Goal: Contribute content

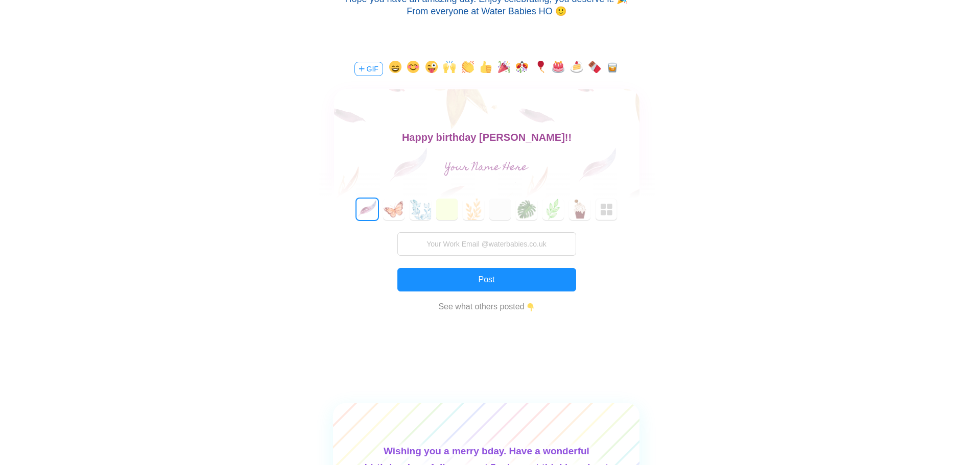
click at [503, 68] on button "button" at bounding box center [504, 69] width 12 height 16
click at [538, 68] on button "button" at bounding box center [540, 69] width 12 height 16
click at [559, 68] on button "button" at bounding box center [558, 69] width 12 height 16
click at [575, 68] on button "button" at bounding box center [576, 69] width 12 height 16
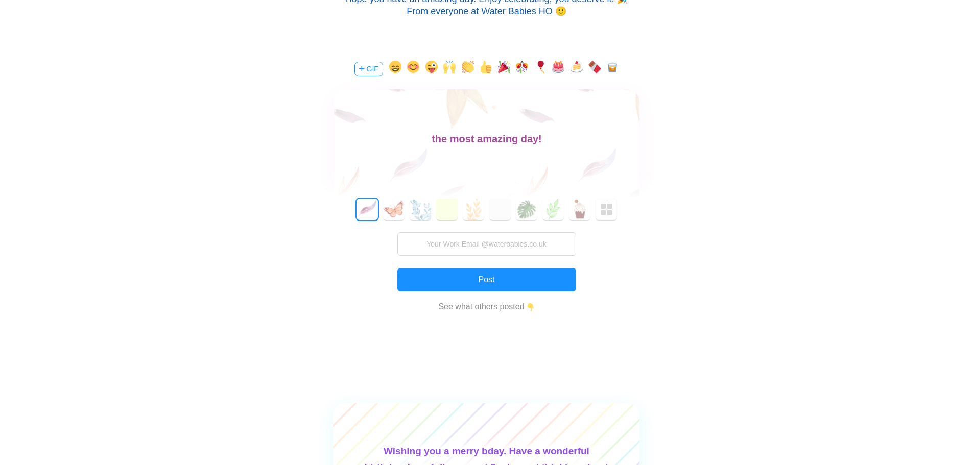
click at [518, 164] on input "text" at bounding box center [486, 168] width 229 height 20
type input "[PERSON_NAME]"
click at [577, 208] on button "8" at bounding box center [579, 209] width 21 height 21
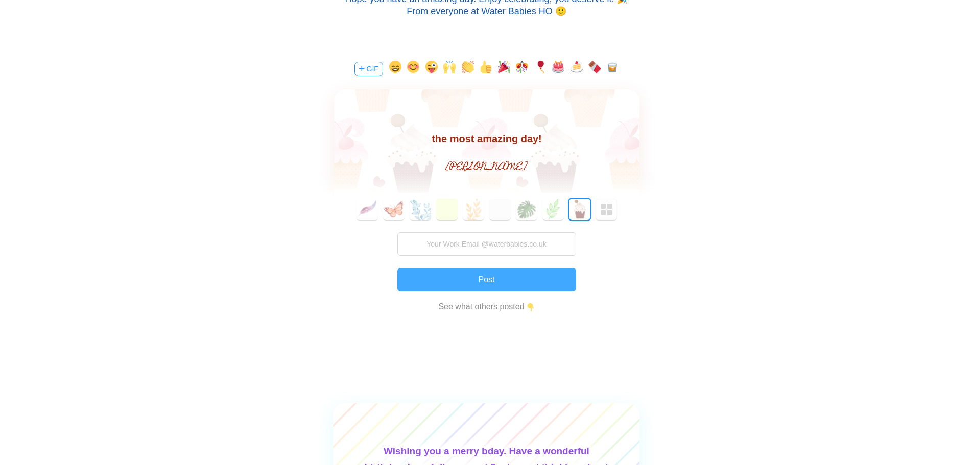
click at [481, 276] on button "Post" at bounding box center [486, 279] width 179 height 23
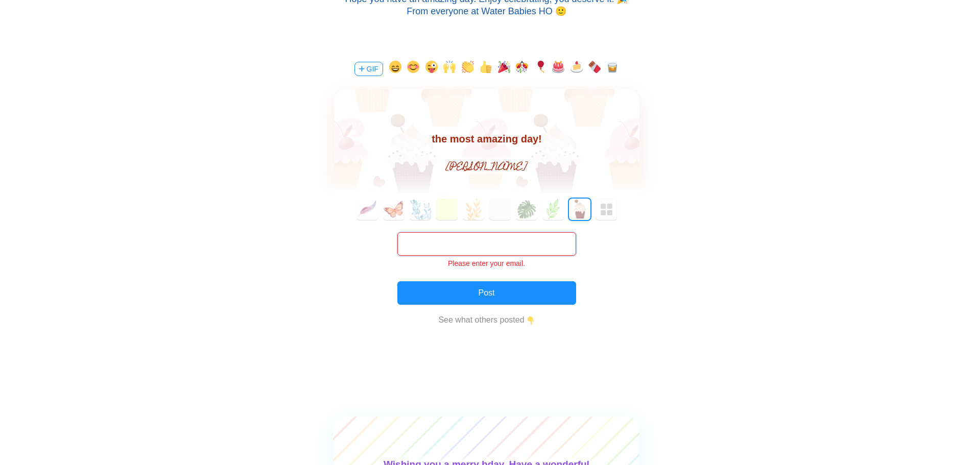
click at [537, 239] on input "text" at bounding box center [486, 243] width 179 height 23
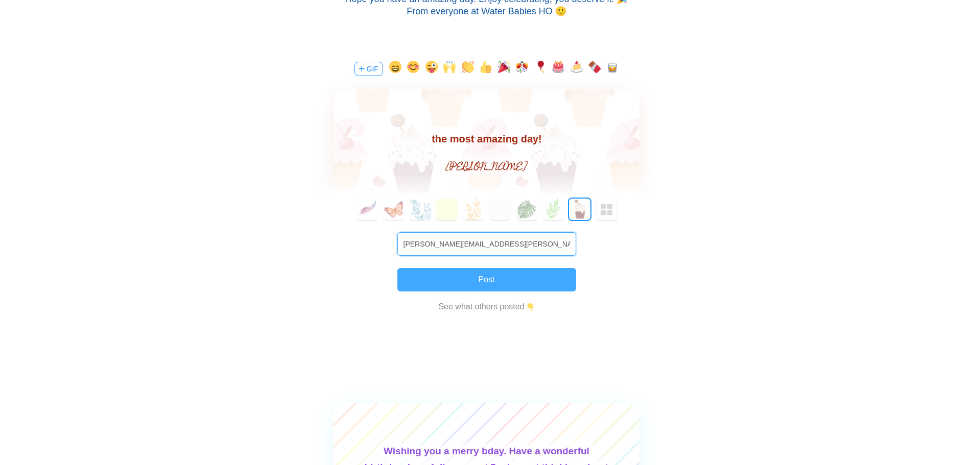
type input "[PERSON_NAME][EMAIL_ADDRESS][PERSON_NAME][DOMAIN_NAME]"
click at [487, 289] on button "Post" at bounding box center [486, 279] width 179 height 23
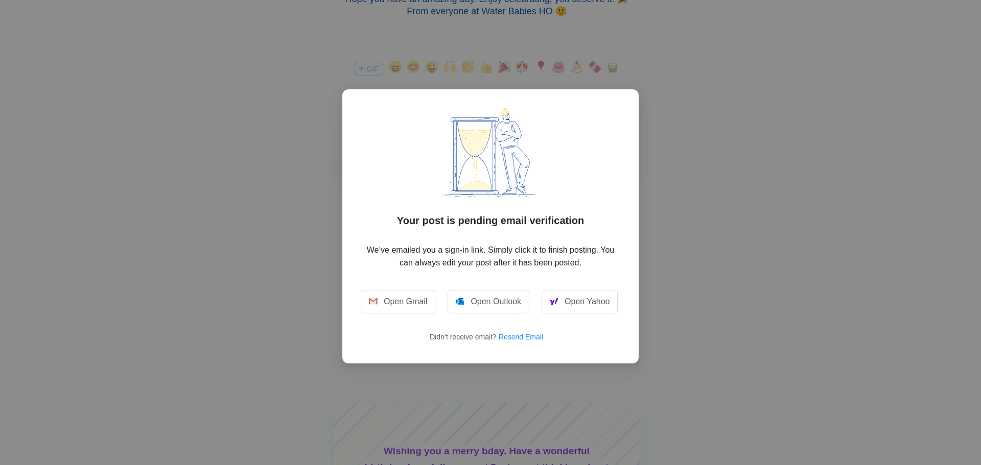
click at [725, 257] on div "Your post is pending email verification We’ve emailed you a sign-in link. Simpl…" at bounding box center [490, 232] width 981 height 465
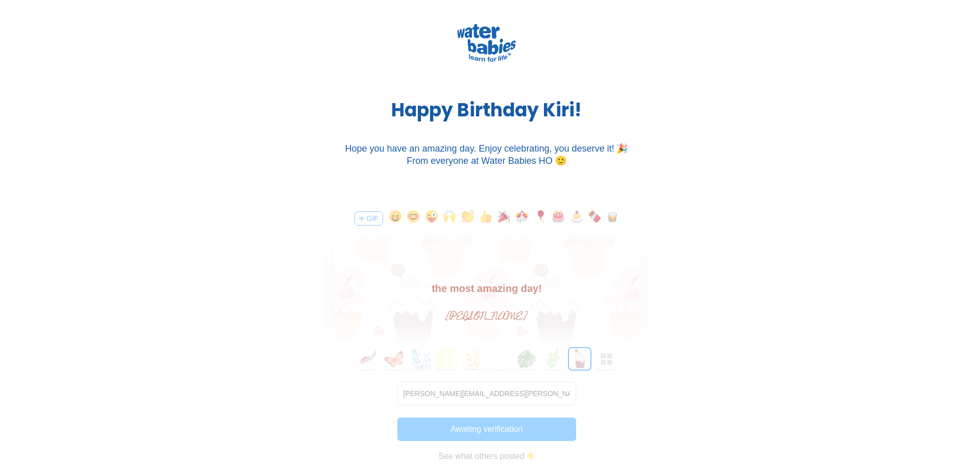
scroll to position [0, 0]
